Goal: Find specific page/section: Find specific page/section

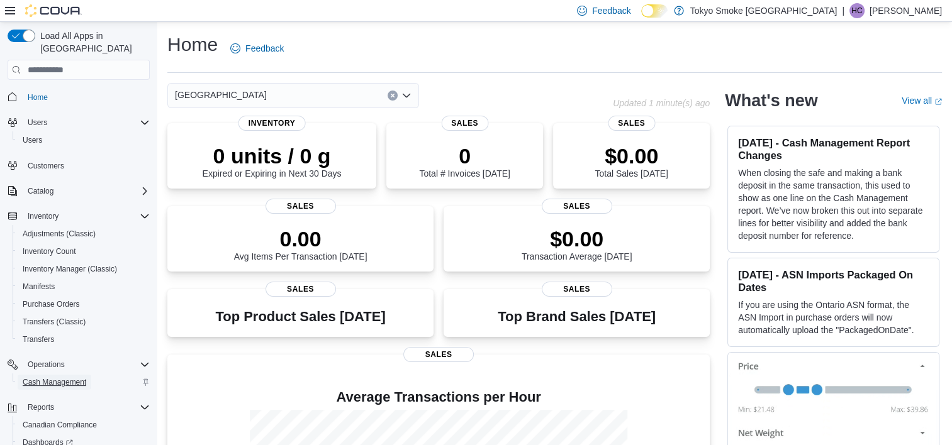
click at [55, 377] on span "Cash Management" at bounding box center [55, 382] width 64 height 10
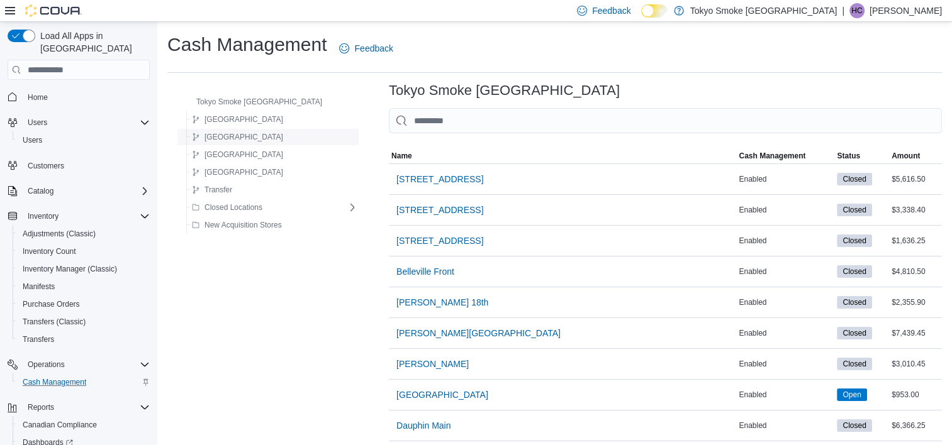
click at [242, 134] on span "[GEOGRAPHIC_DATA]" at bounding box center [243, 137] width 79 height 10
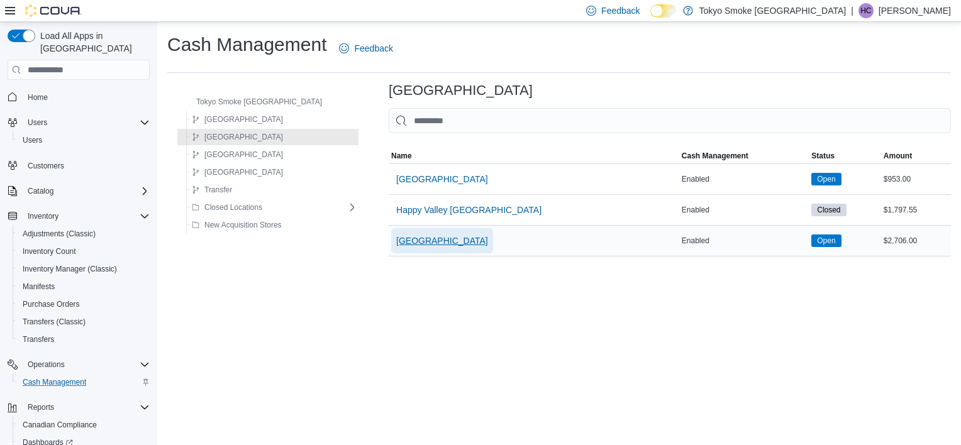
click at [447, 244] on span "[GEOGRAPHIC_DATA]" at bounding box center [442, 241] width 92 height 13
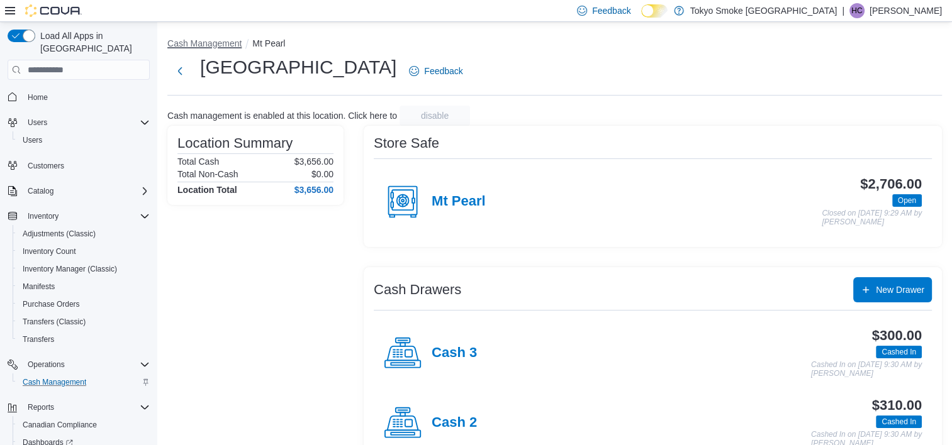
click at [211, 43] on button "Cash Management" at bounding box center [204, 43] width 74 height 10
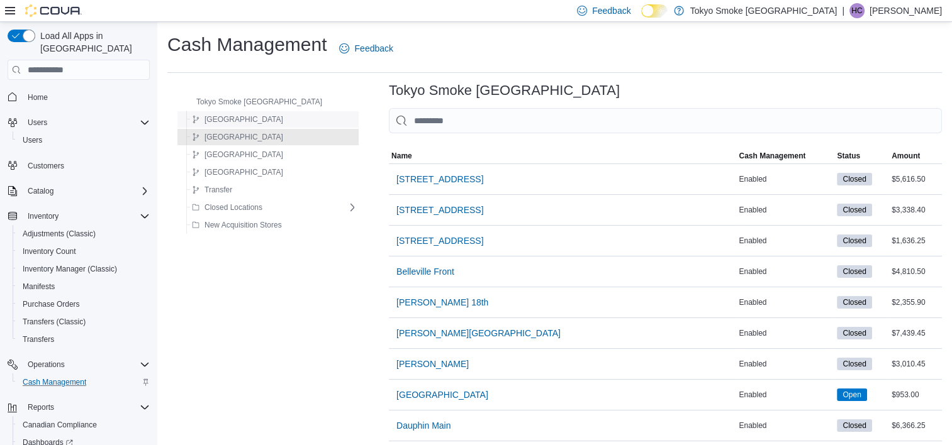
click at [260, 125] on div "[GEOGRAPHIC_DATA]" at bounding box center [272, 119] width 170 height 15
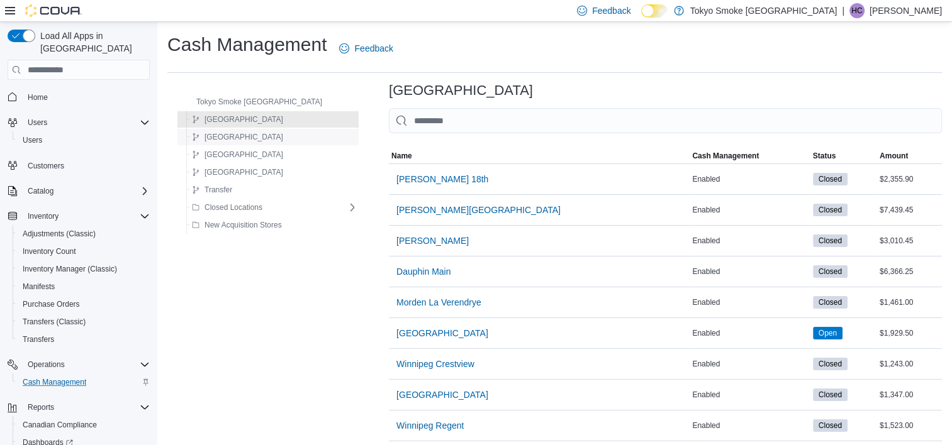
click at [263, 136] on div "[GEOGRAPHIC_DATA]" at bounding box center [272, 137] width 170 height 15
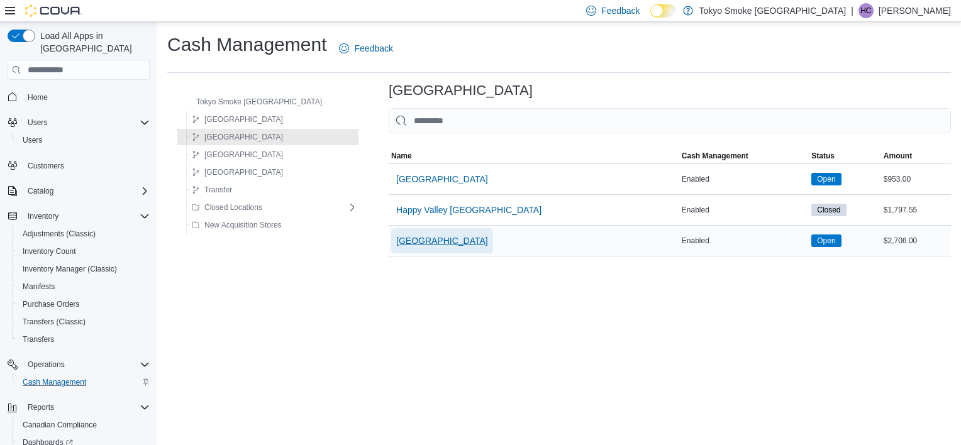
click at [441, 239] on span "[GEOGRAPHIC_DATA]" at bounding box center [442, 241] width 92 height 13
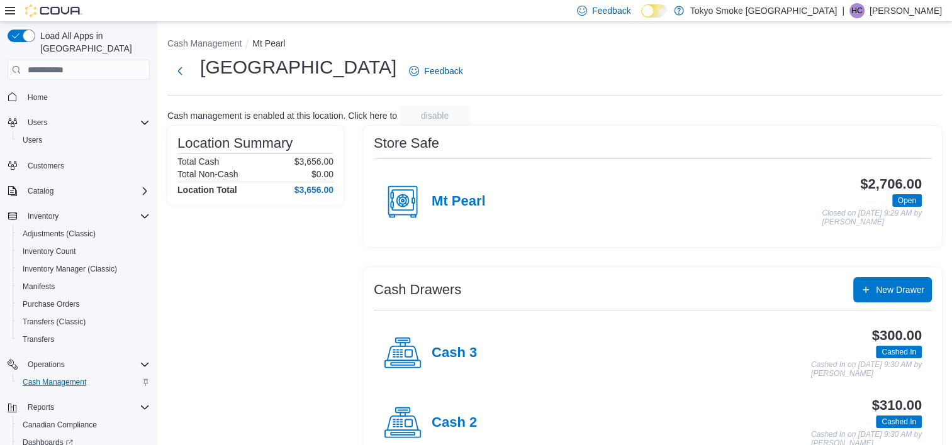
click at [269, 326] on div "Location Summary Total Cash $3,656.00 Total Non-Cash $0.00 Location Total $3,65…" at bounding box center [255, 332] width 176 height 413
drag, startPoint x: 46, startPoint y: 396, endPoint x: 318, endPoint y: 338, distance: 278.5
click at [318, 338] on div "Location Summary Total Cash $3,656.00 Total Non-Cash $0.00 Location Total $3,65…" at bounding box center [255, 332] width 176 height 413
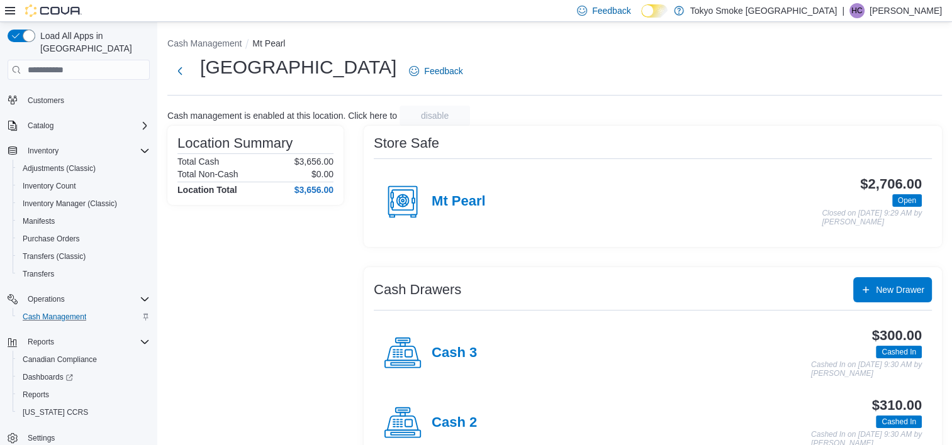
click at [313, 329] on div "Location Summary Total Cash $3,656.00 Total Non-Cash $0.00 Location Total $3,65…" at bounding box center [255, 332] width 176 height 413
drag, startPoint x: 313, startPoint y: 329, endPoint x: 297, endPoint y: 299, distance: 34.0
click at [303, 300] on div "Location Summary Total Cash $3,656.00 Total Non-Cash $0.00 Location Total $3,65…" at bounding box center [255, 332] width 176 height 413
click at [273, 130] on div "Location Summary Total Cash $3,656.00 Total Non-Cash $0.00 Location Total $3,65…" at bounding box center [255, 165] width 176 height 79
click at [257, 292] on div "Location Summary Total Cash $3,656.00 Total Non-Cash $0.00 Location Total $3,65…" at bounding box center [255, 332] width 176 height 413
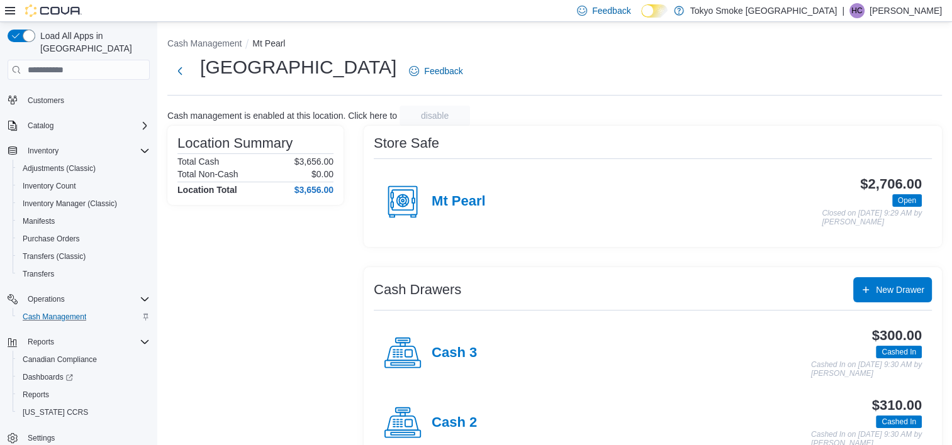
click at [294, 255] on div "Location Summary Total Cash $3,656.00 Total Non-Cash $0.00 Location Total $3,65…" at bounding box center [255, 332] width 176 height 413
drag, startPoint x: 245, startPoint y: 285, endPoint x: 252, endPoint y: 269, distance: 16.9
click at [246, 285] on div "Location Summary Total Cash $3,656.00 Total Non-Cash $0.00 Location Total $3,65…" at bounding box center [255, 332] width 176 height 413
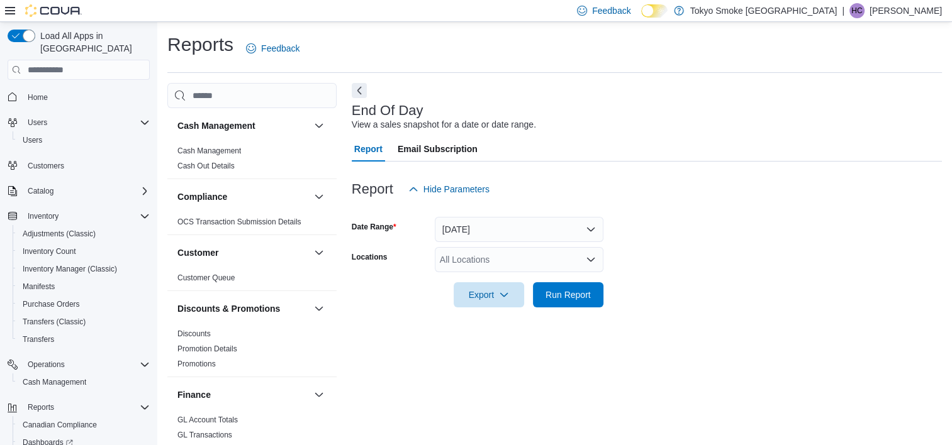
scroll to position [7, 0]
